Goal: Information Seeking & Learning: Learn about a topic

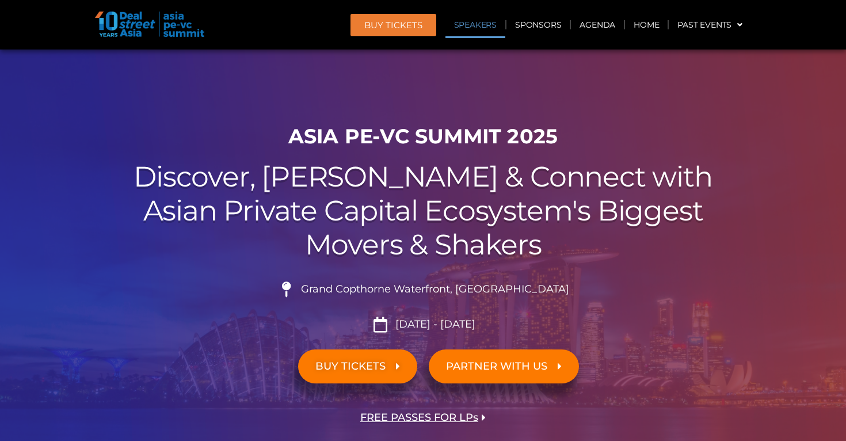
click at [475, 20] on link "Speakers" at bounding box center [475, 25] width 60 height 26
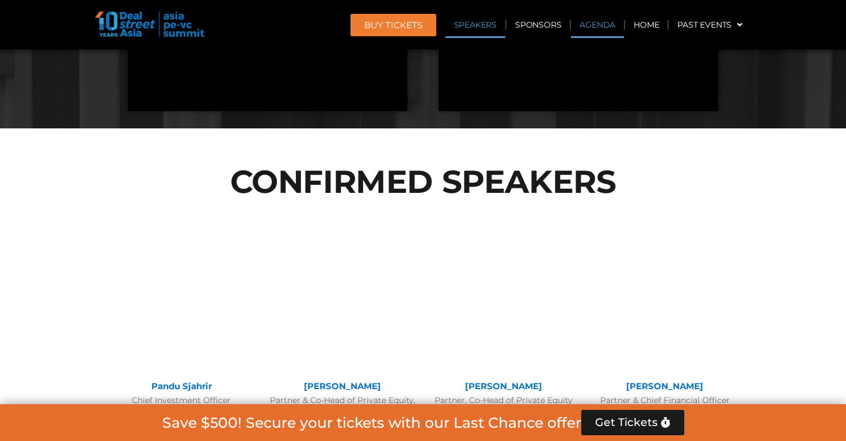
scroll to position [1196, 0]
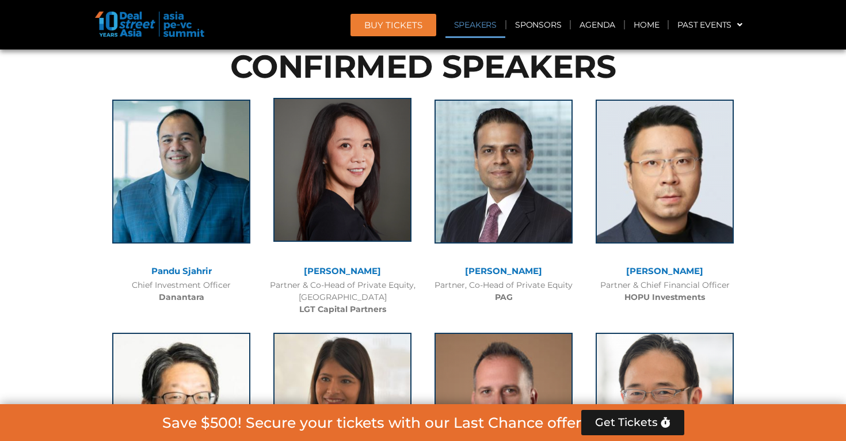
click at [354, 185] on img at bounding box center [342, 170] width 138 height 144
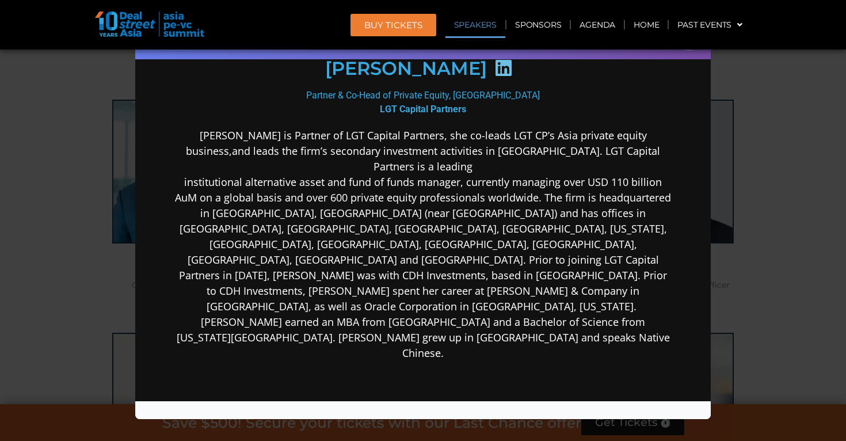
scroll to position [183, 0]
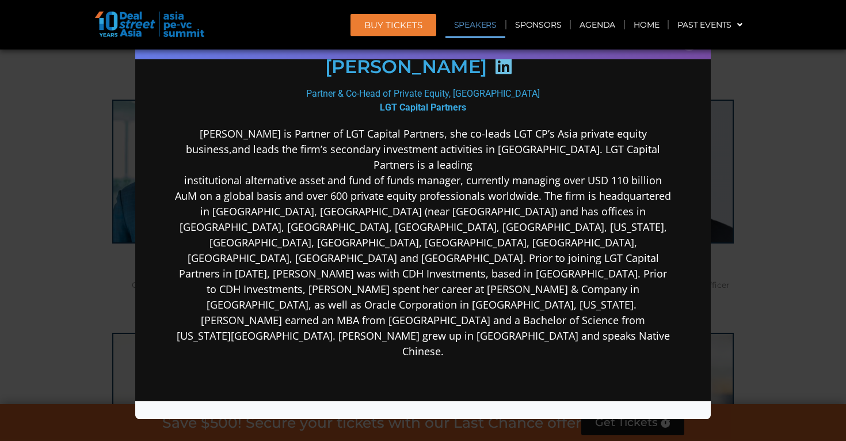
click at [90, 282] on div "Speaker Profile ×" at bounding box center [423, 220] width 846 height 441
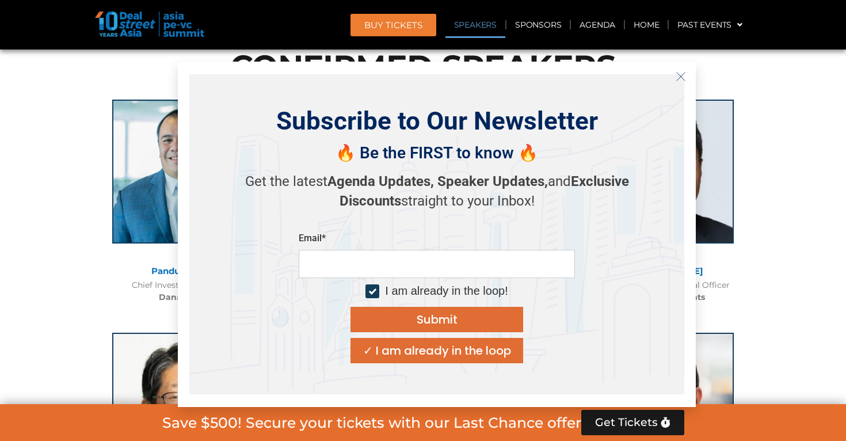
click at [680, 78] on icon "Close" at bounding box center [680, 76] width 10 height 10
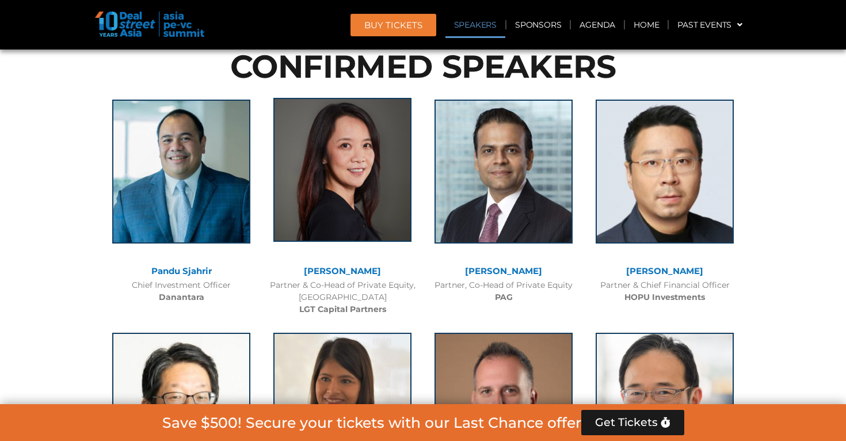
click at [361, 197] on img at bounding box center [342, 170] width 138 height 144
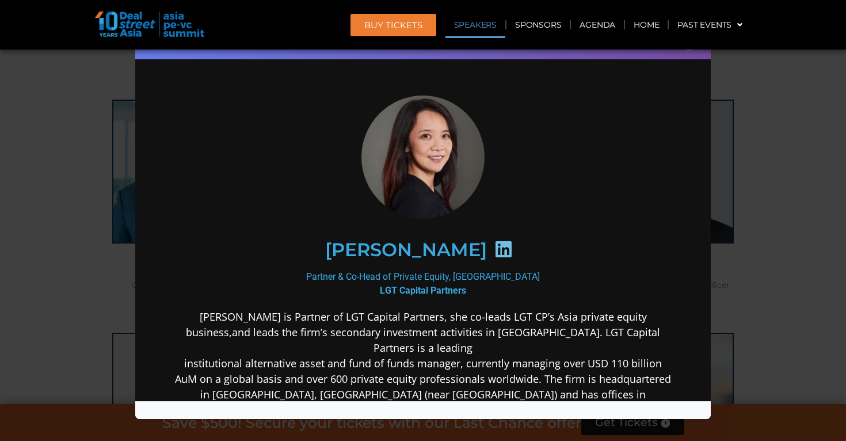
scroll to position [45, 0]
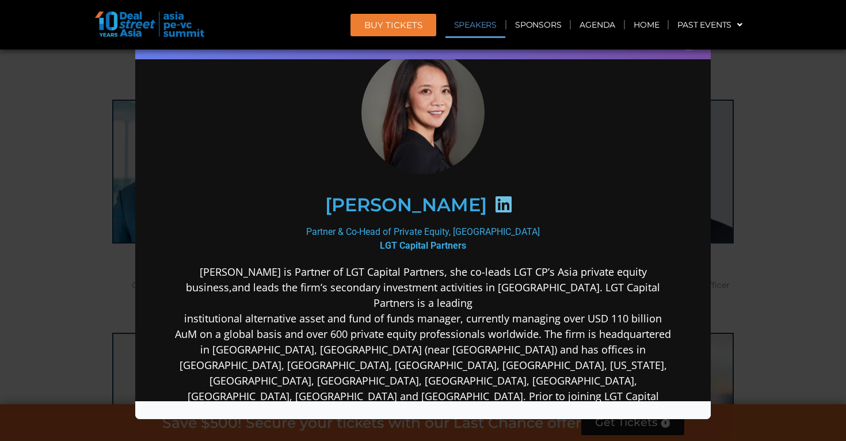
click at [4, 217] on div "Speaker Profile ×" at bounding box center [423, 220] width 846 height 441
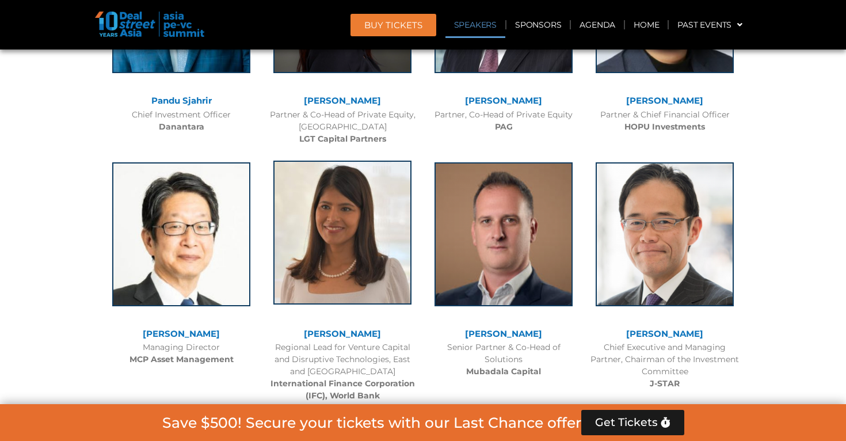
scroll to position [1329, 0]
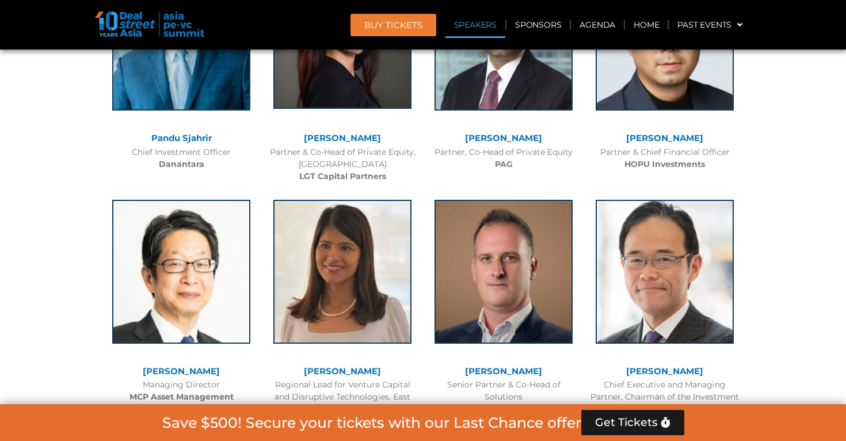
click at [346, 68] on img at bounding box center [342, 37] width 138 height 144
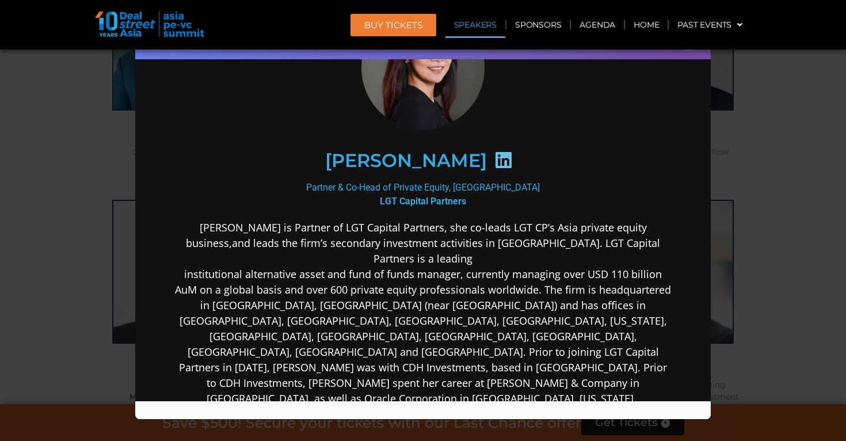
scroll to position [112, 0]
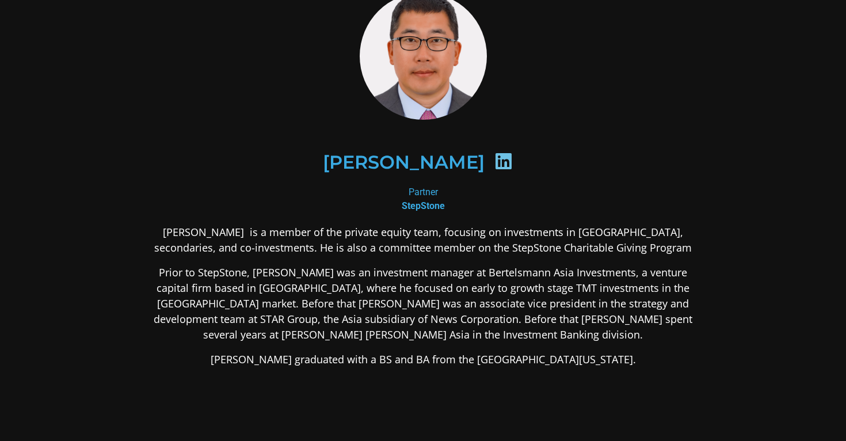
scroll to position [75, 0]
